Goal: Information Seeking & Learning: Find specific fact

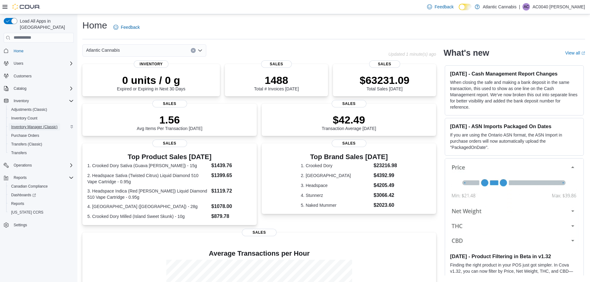
click at [36, 125] on span "Inventory Manager (Classic)" at bounding box center [34, 127] width 46 height 5
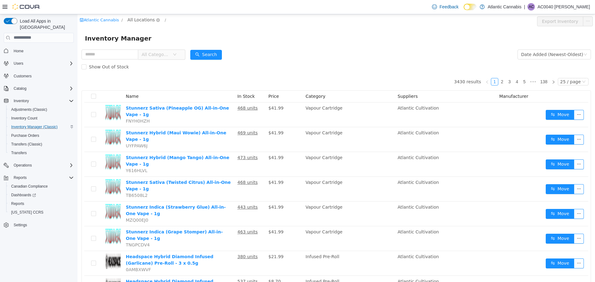
click at [136, 21] on span "All Locations" at bounding box center [140, 19] width 27 height 7
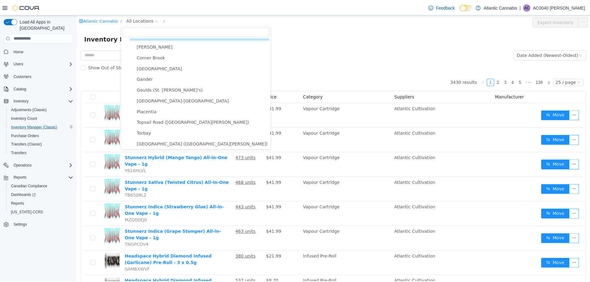
scroll to position [11, 0]
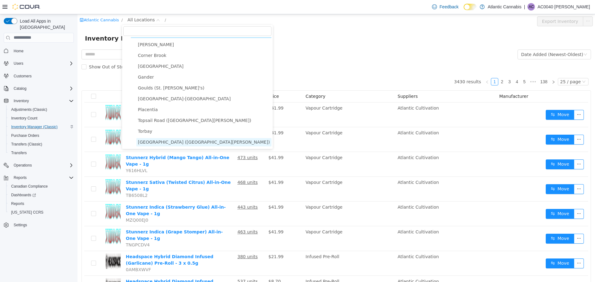
click at [158, 139] on span "[GEOGRAPHIC_DATA] ([GEOGRAPHIC_DATA][PERSON_NAME])" at bounding box center [204, 141] width 132 height 5
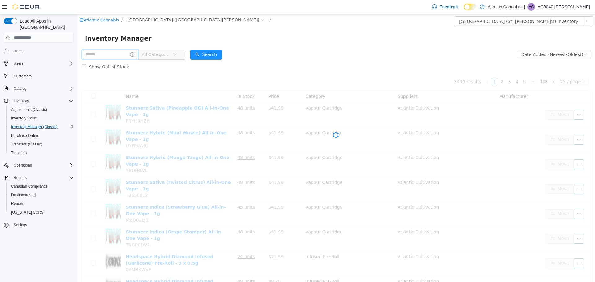
click at [123, 53] on input "text" at bounding box center [110, 54] width 57 height 10
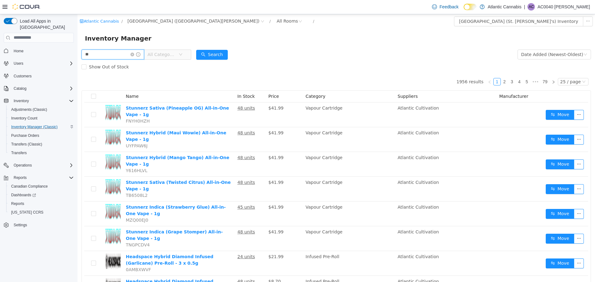
type input "*"
type input "*****"
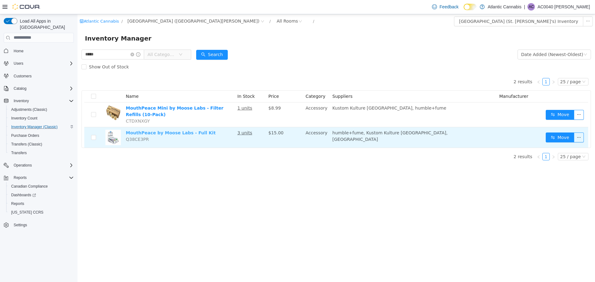
click at [170, 134] on link "MouthPeace by Moose Labs - Full Kit" at bounding box center [171, 132] width 90 height 5
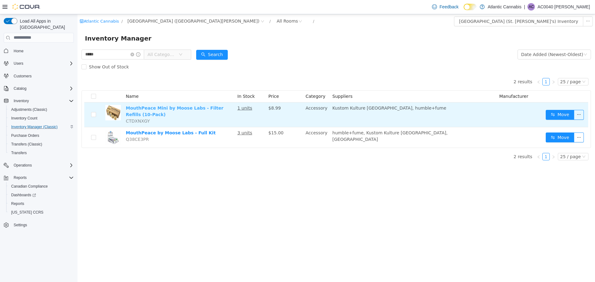
click at [195, 109] on link "MouthPeace Mini by Moose Labs - Filter Refills (10-Pack)" at bounding box center [175, 110] width 98 height 11
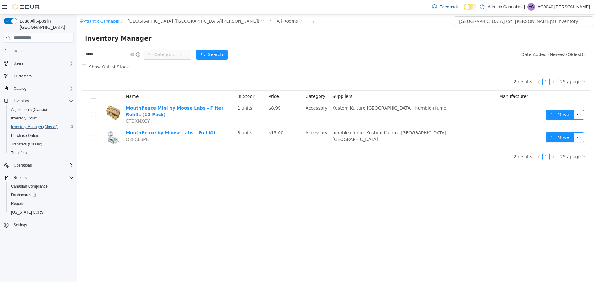
click at [28, 47] on span "Home" at bounding box center [42, 51] width 63 height 8
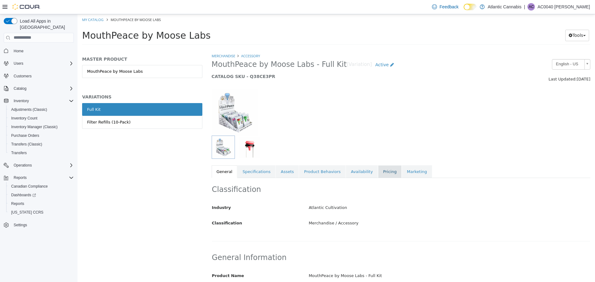
click at [378, 172] on link "Pricing" at bounding box center [390, 171] width 24 height 13
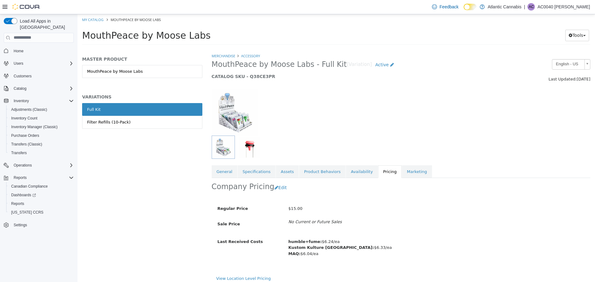
scroll to position [4, 0]
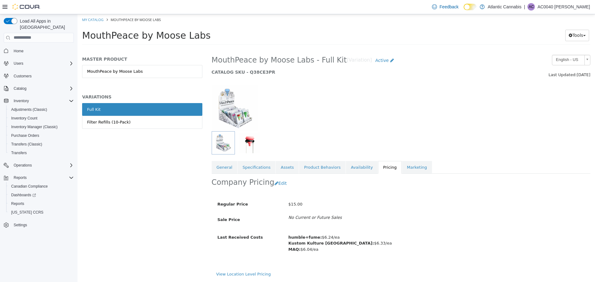
click at [292, 251] on b "MAQ:" at bounding box center [295, 249] width 12 height 5
drag, startPoint x: 303, startPoint y: 250, endPoint x: 319, endPoint y: 250, distance: 15.5
click at [319, 250] on div "humble+fume: $6.24/ea Kustom Kulture Canada: $6.33/ea MAQ: $6.04/ea" at bounding box center [390, 243] width 213 height 23
click at [337, 254] on div "humble+fume: $6.24/ea Kustom Kulture Canada: $6.33/ea MAQ: $6.04/ea" at bounding box center [390, 243] width 213 height 23
drag, startPoint x: 338, startPoint y: 245, endPoint x: 360, endPoint y: 242, distance: 21.8
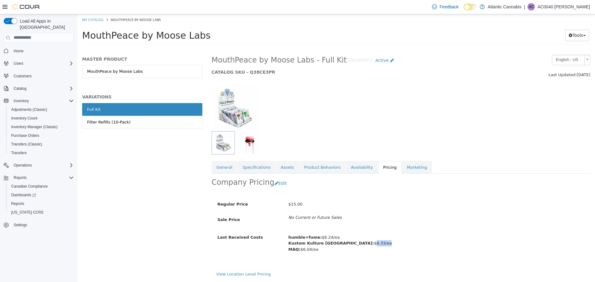
click at [360, 242] on div "humble+fume: $6.24/ea Kustom Kulture Canada: $6.33/ea MAQ: $6.04/ea" at bounding box center [390, 243] width 213 height 23
click at [357, 246] on div "humble+fume: $6.24/ea Kustom Kulture Canada: $6.33/ea MAQ: $6.04/ea" at bounding box center [390, 243] width 213 height 23
drag, startPoint x: 289, startPoint y: 243, endPoint x: 331, endPoint y: 243, distance: 42.1
click at [331, 243] on b "Kustom Kulture Canada:" at bounding box center [332, 243] width 86 height 5
click at [394, 247] on div "humble+fume: $6.24/ea Kustom Kulture Canada: $6.33/ea MAQ: $6.04/ea" at bounding box center [390, 243] width 213 height 23
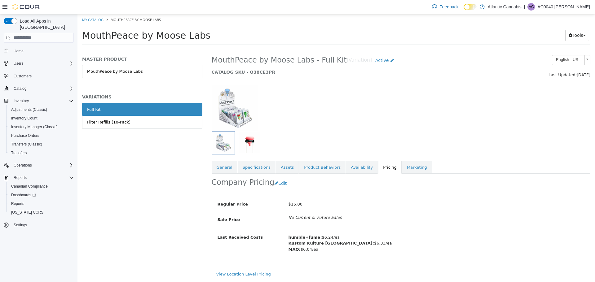
click at [378, 217] on span "No Current or Future Sales" at bounding box center [390, 217] width 213 height 6
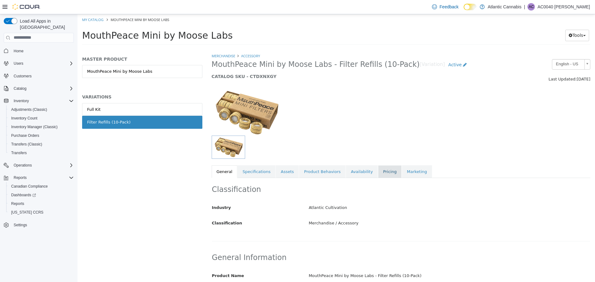
click at [378, 168] on link "Pricing" at bounding box center [390, 171] width 24 height 13
